Goal: Obtain resource: Download file/media

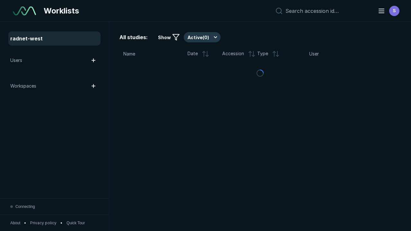
scroll to position [1653, 2083]
